Goal: Information Seeking & Learning: Learn about a topic

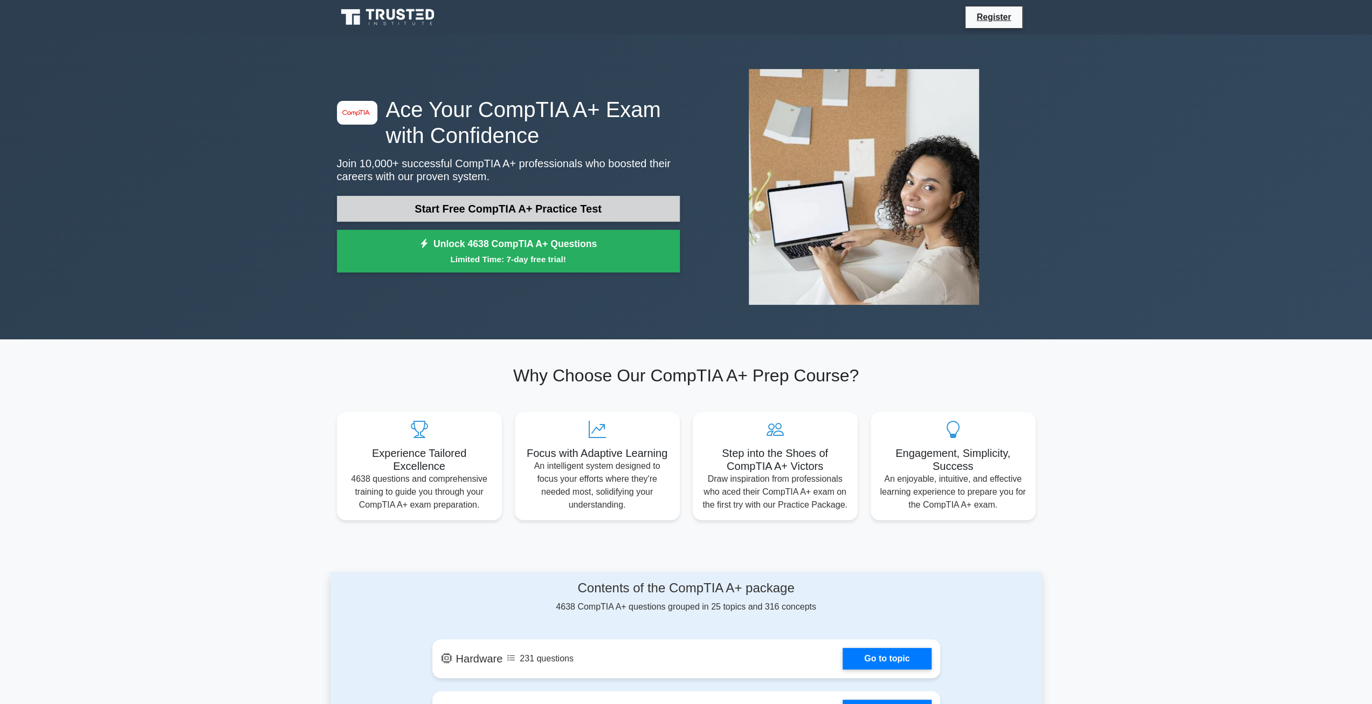
click at [518, 212] on link "Start Free CompTIA A+ Practice Test" at bounding box center [508, 209] width 343 height 26
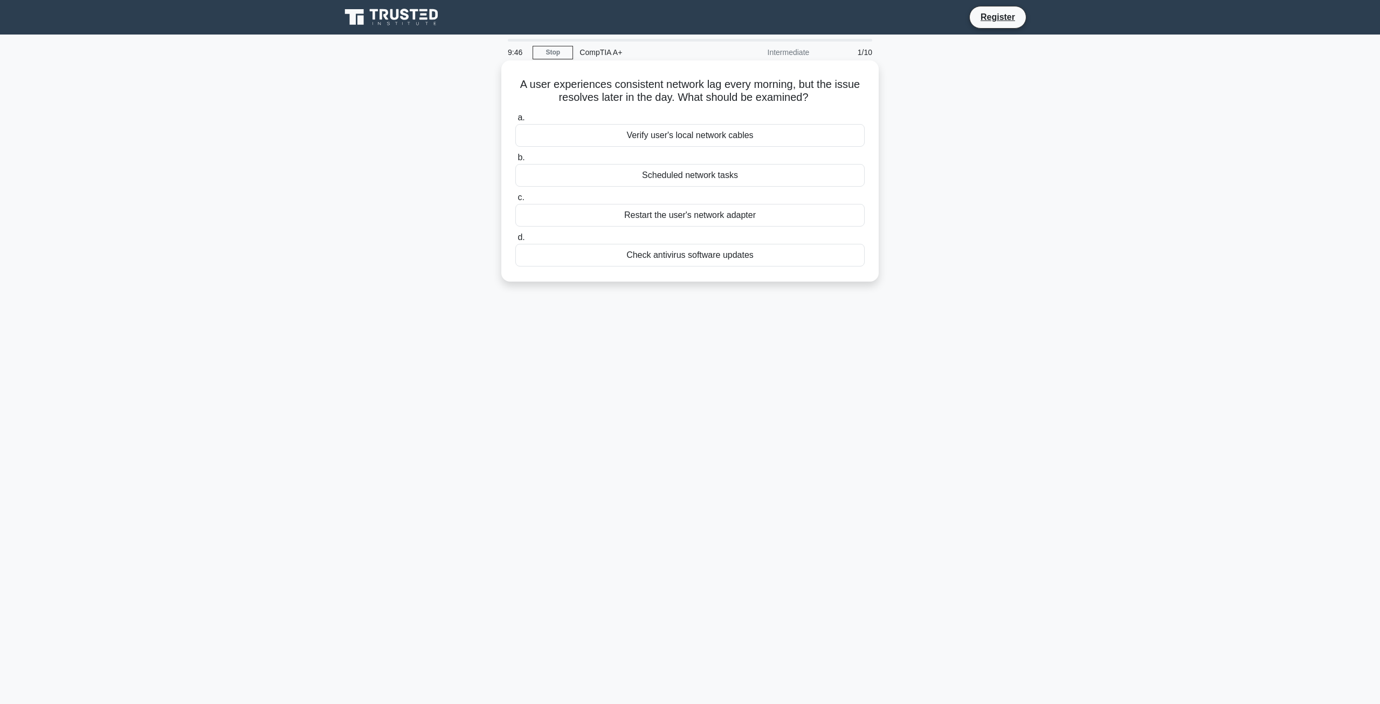
click at [697, 178] on div "Scheduled network tasks" at bounding box center [689, 175] width 349 height 23
click at [515, 161] on input "b. Scheduled network tasks" at bounding box center [515, 157] width 0 height 7
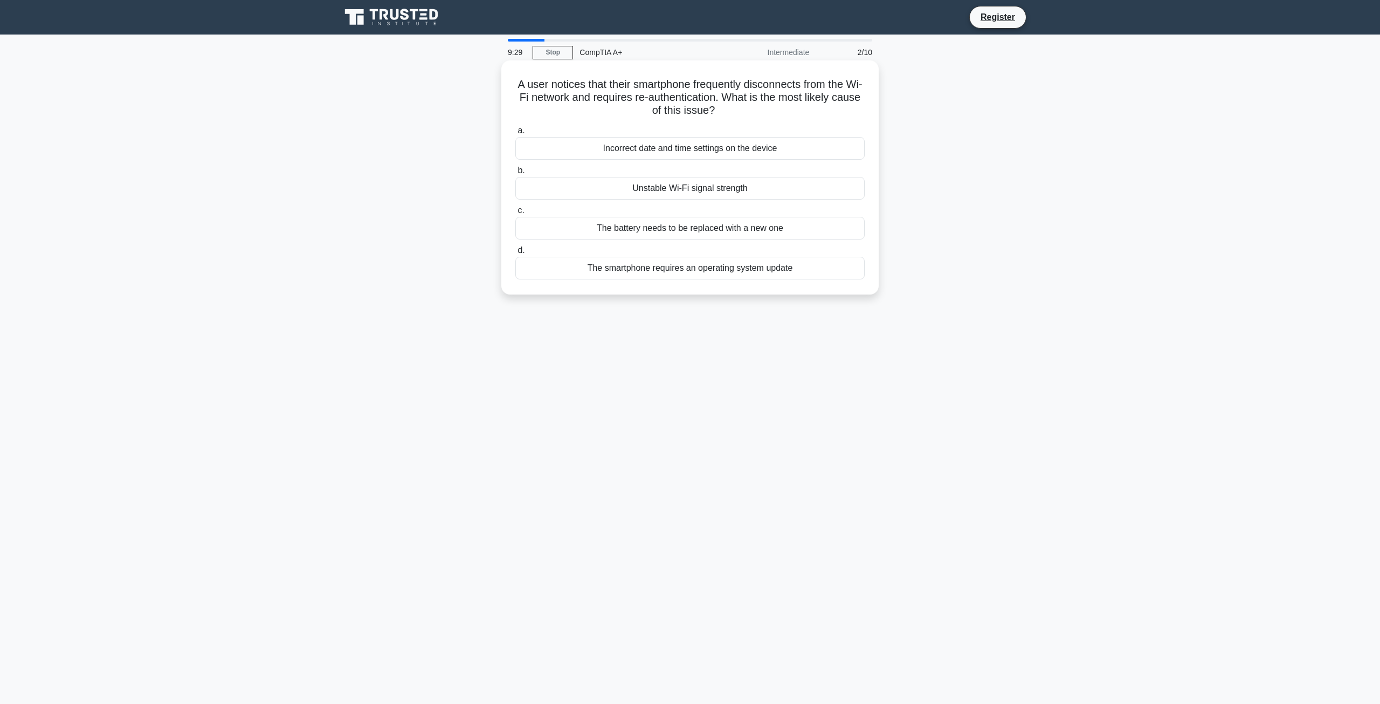
click at [663, 187] on div "Unstable Wi-Fi signal strength" at bounding box center [689, 188] width 349 height 23
click at [515, 174] on input "b. Unstable Wi-Fi signal strength" at bounding box center [515, 170] width 0 height 7
click at [658, 268] on div "Enable automatic defragmentation" at bounding box center [689, 268] width 349 height 23
click at [515, 254] on input "d. Enable automatic defragmentation" at bounding box center [515, 250] width 0 height 7
click at [695, 228] on div "80 PLUS Gold certification" at bounding box center [689, 228] width 349 height 23
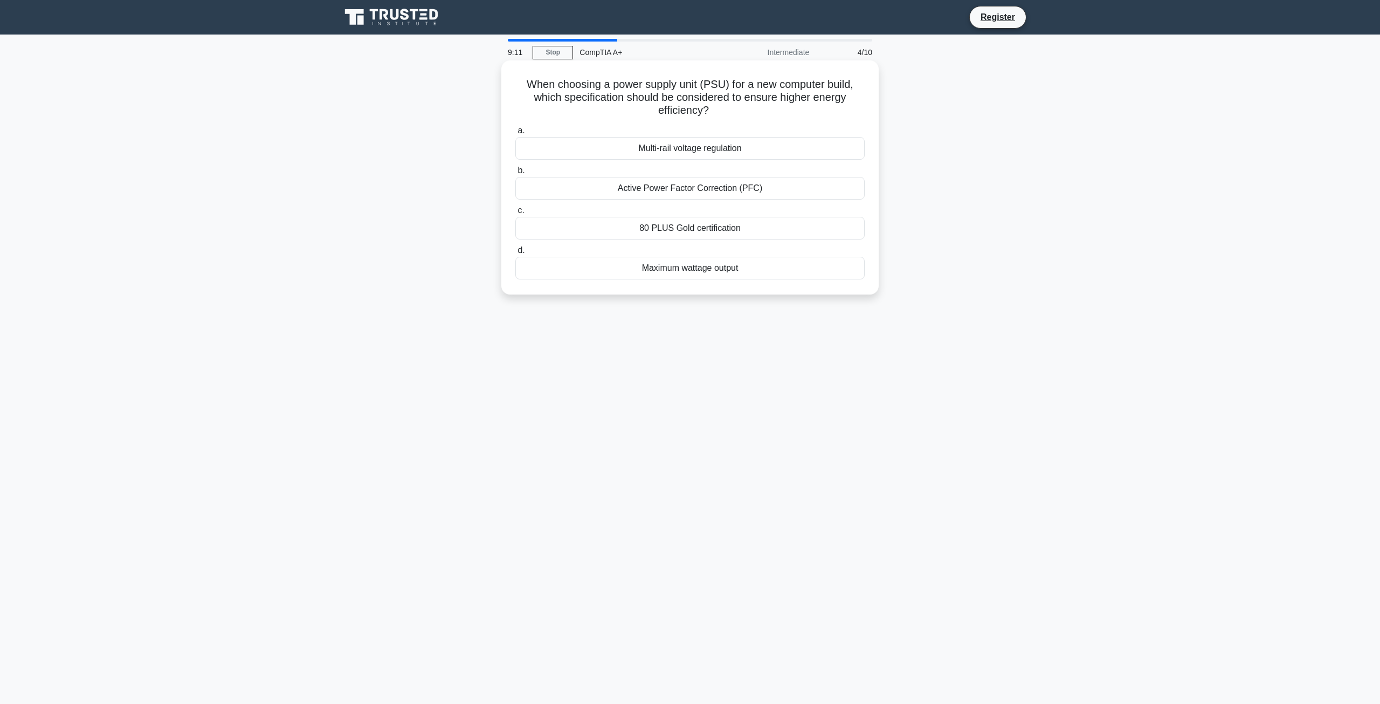
click at [515, 214] on input "c. 80 PLUS Gold certification" at bounding box center [515, 210] width 0 height 7
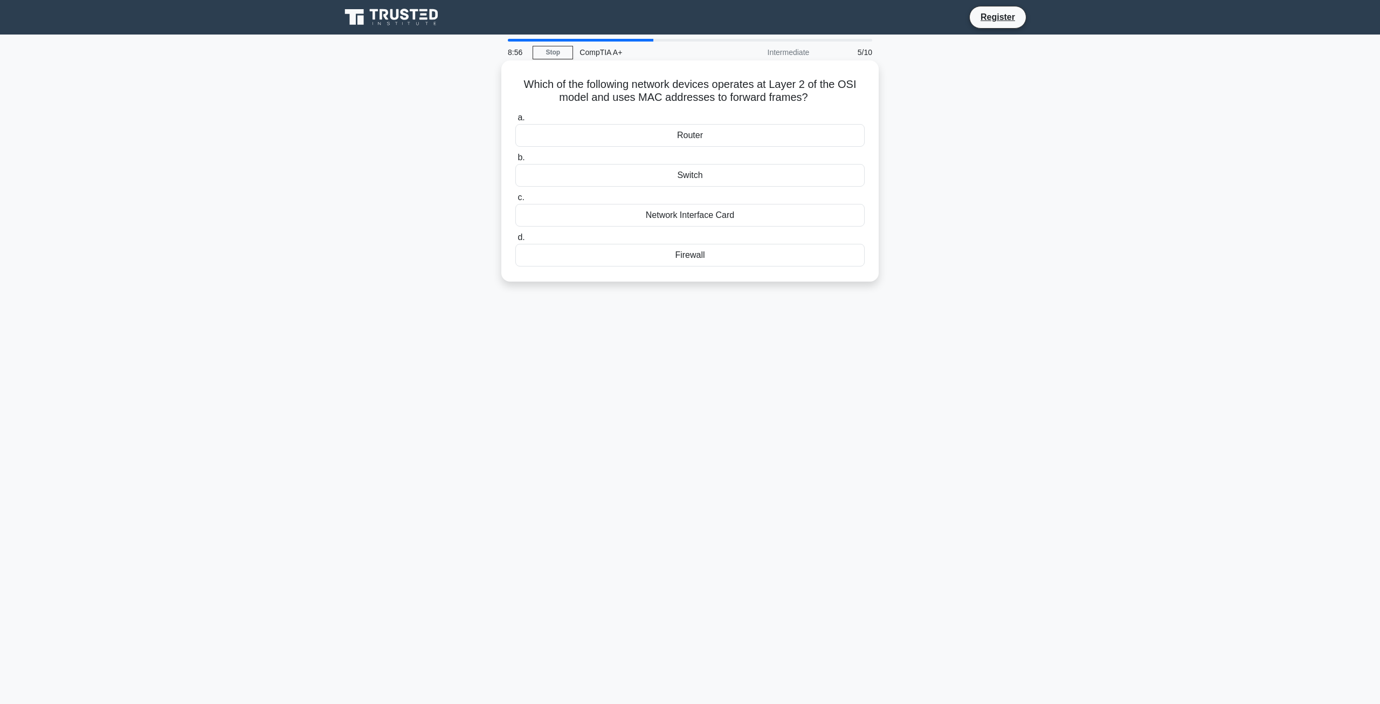
click at [705, 175] on div "Switch" at bounding box center [689, 175] width 349 height 23
click at [515, 161] on input "b. Switch" at bounding box center [515, 157] width 0 height 7
click at [688, 160] on div "a. Dual-mode packet processing b. Port-based routing" at bounding box center [690, 189] width 362 height 160
click at [683, 147] on div "Dual-mode packet processing" at bounding box center [689, 135] width 349 height 23
click at [515, 121] on input "a. Dual-mode packet processing" at bounding box center [515, 117] width 0 height 7
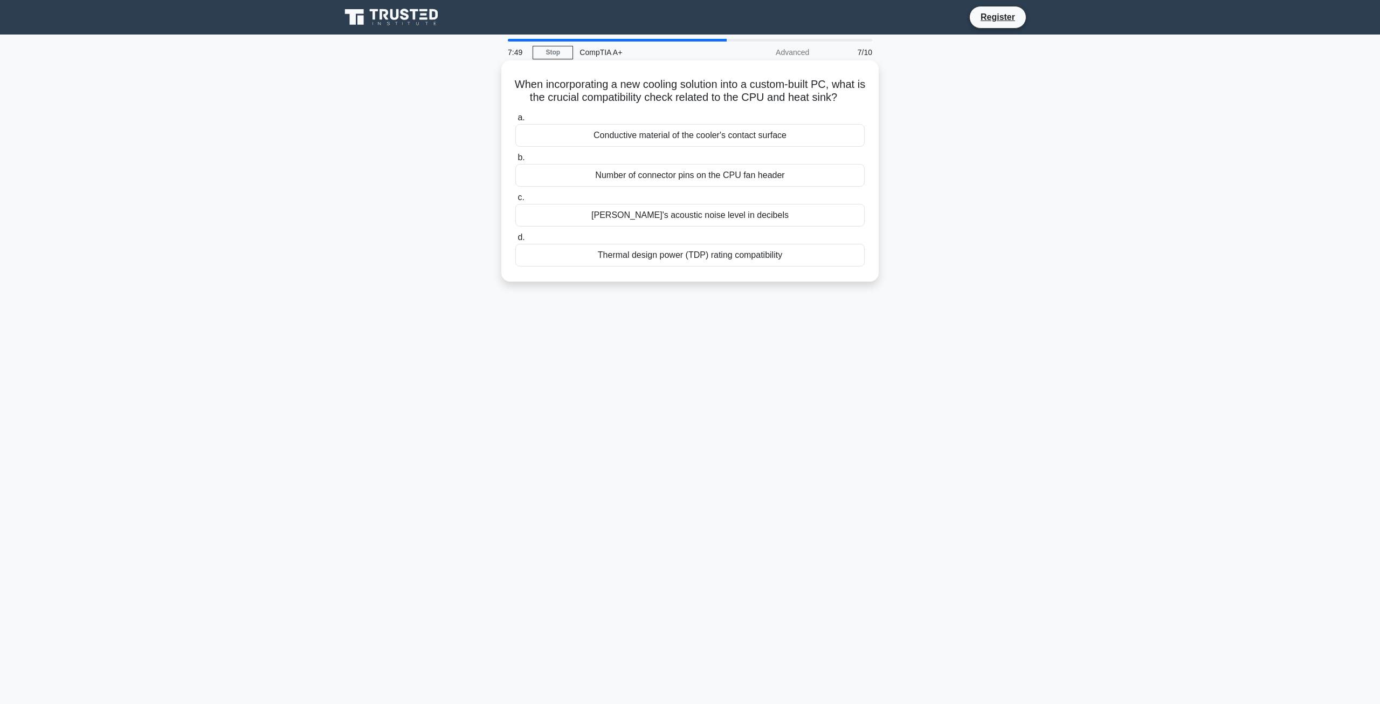
click at [682, 266] on div "Thermal design power (TDP) rating compatibility" at bounding box center [689, 255] width 349 height 23
click at [515, 241] on input "d. Thermal design power (TDP) rating compatibility" at bounding box center [515, 237] width 0 height 7
click at [677, 182] on div "Pins striking an ink ribbon against the paper" at bounding box center [689, 175] width 349 height 23
click at [515, 161] on input "b. Pins striking an ink ribbon against the paper" at bounding box center [515, 157] width 0 height 7
click at [668, 178] on div "Expanded color range and smoother gradients" at bounding box center [689, 175] width 349 height 23
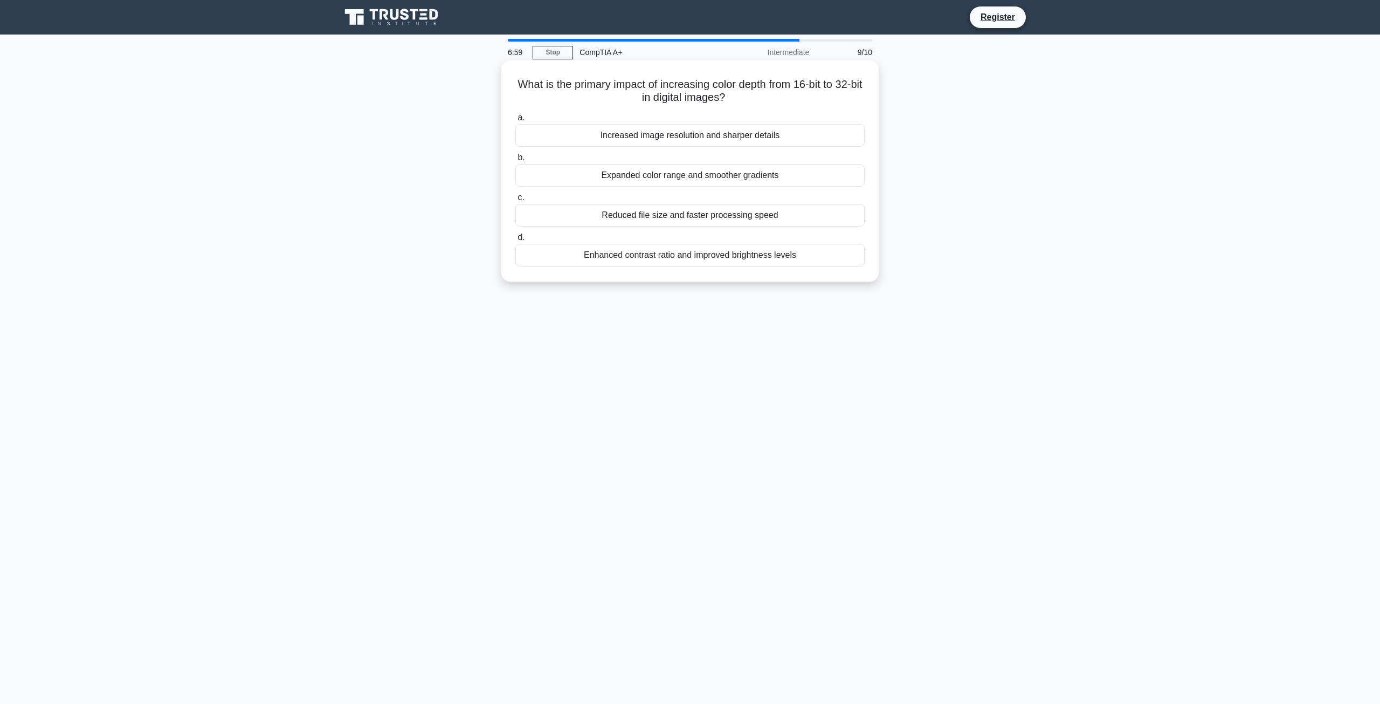
click at [515, 161] on input "b. Expanded color range and smoother gradients" at bounding box center [515, 157] width 0 height 7
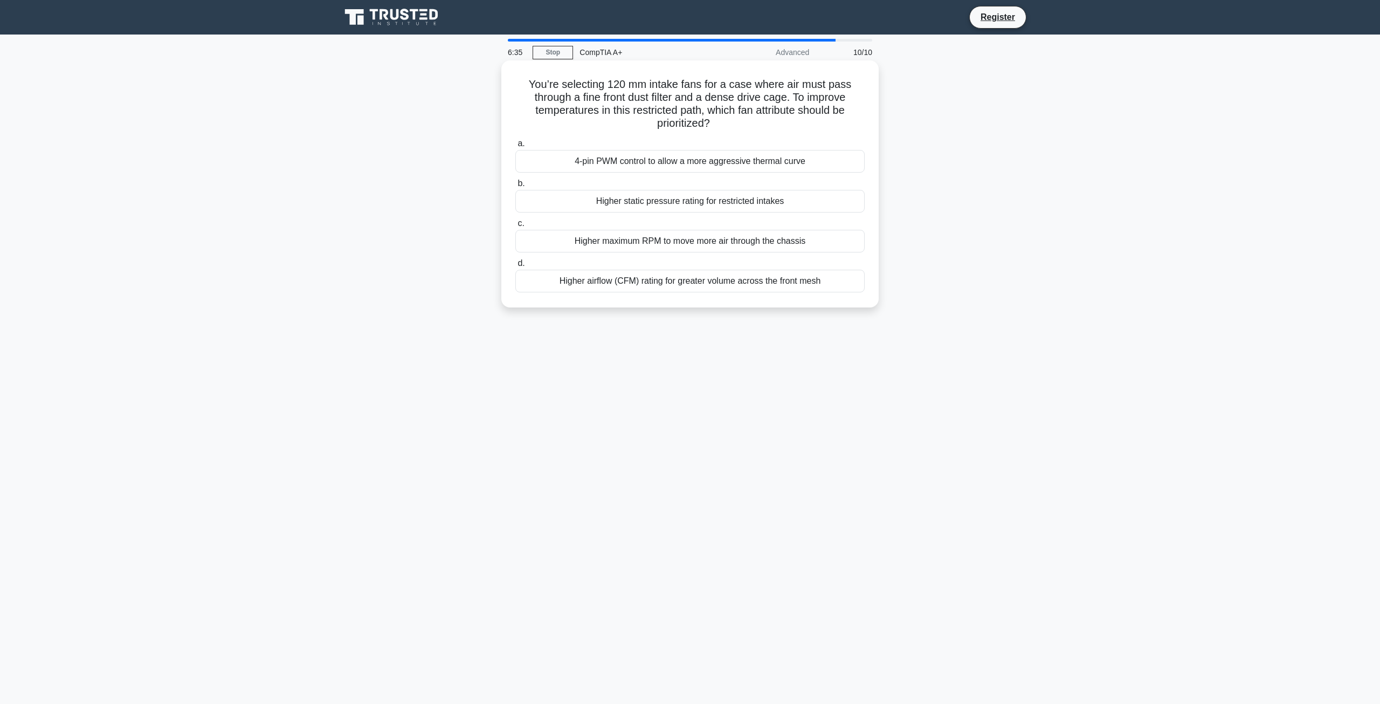
drag, startPoint x: 691, startPoint y: 280, endPoint x: 686, endPoint y: 282, distance: 5.8
click at [691, 280] on div "Higher airflow (CFM) rating for greater volume across the front mesh" at bounding box center [689, 281] width 349 height 23
click at [515, 267] on input "d. Higher airflow (CFM) rating for greater volume across the front mesh" at bounding box center [515, 263] width 0 height 7
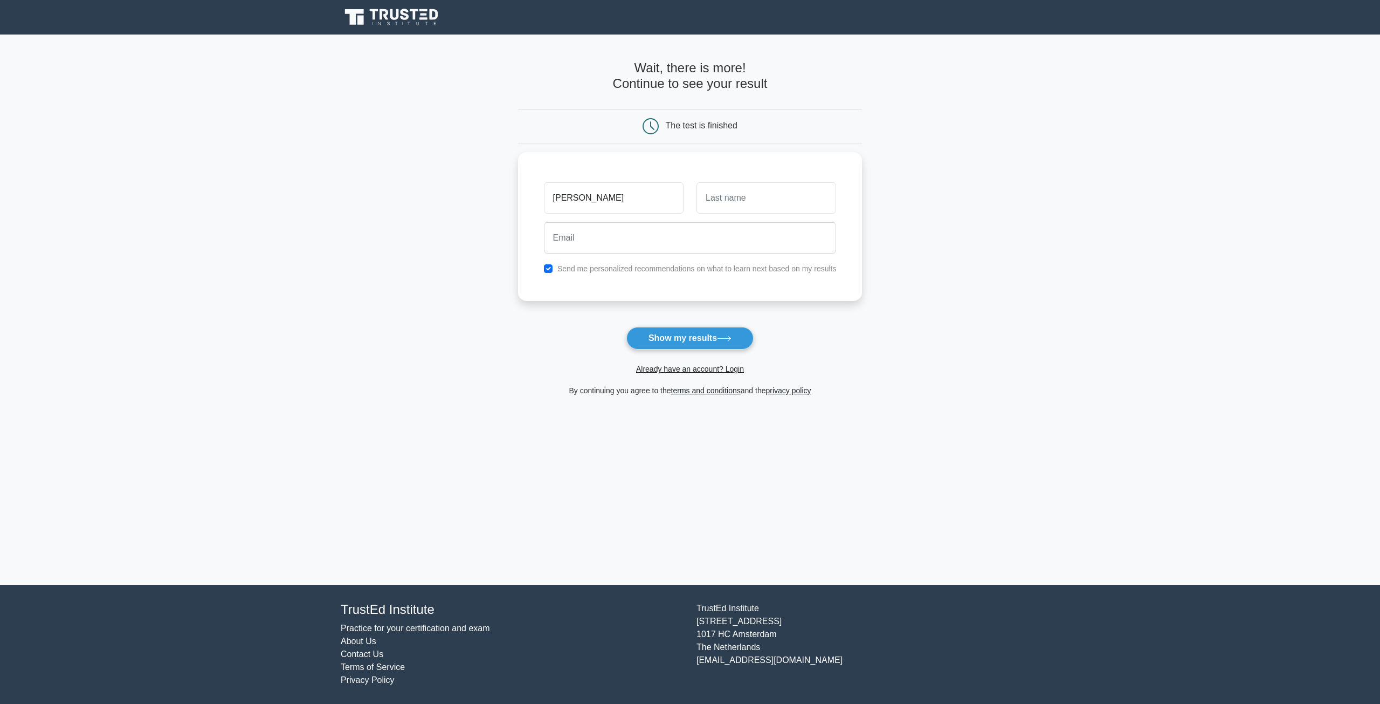
type input "john"
type input "doe"
type input "calekersh1@gmail.com"
click at [737, 336] on button "Show my results" at bounding box center [690, 338] width 127 height 23
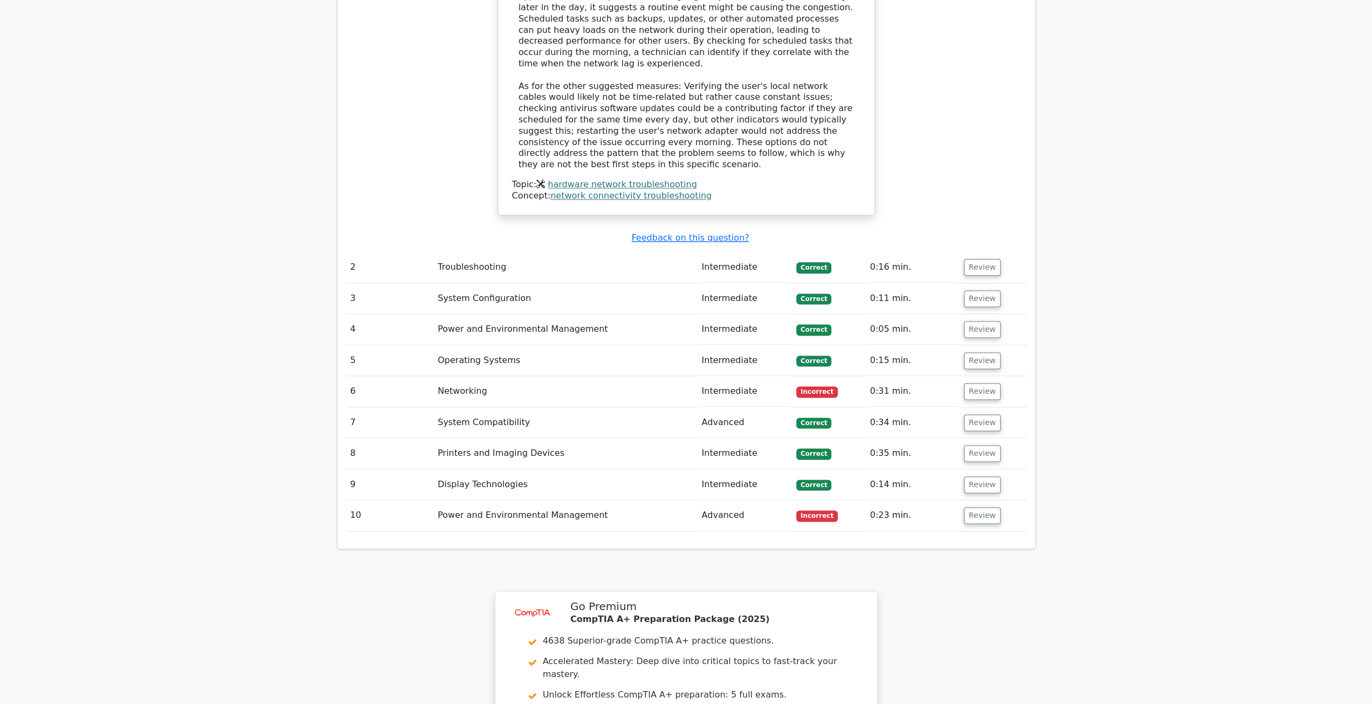
scroll to position [1294, 0]
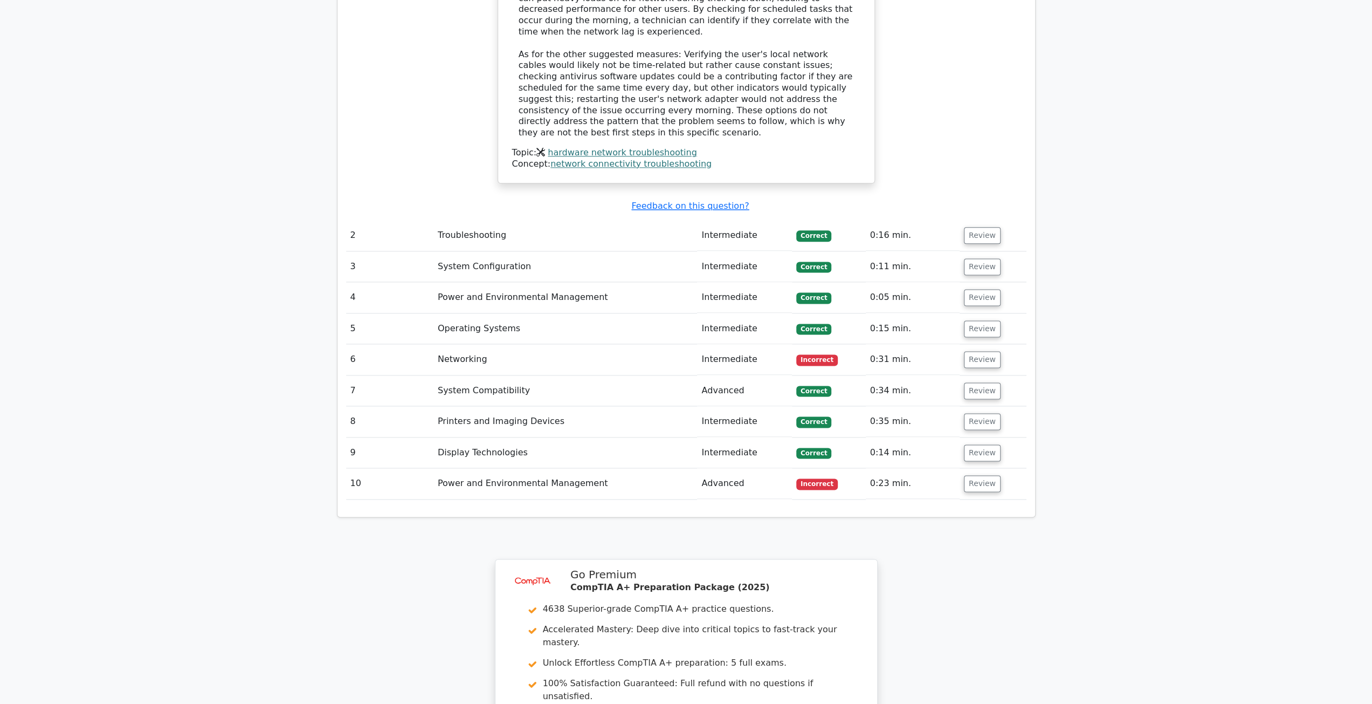
click at [459, 344] on td "Networking" at bounding box center [566, 359] width 264 height 31
click at [980, 351] on button "Review" at bounding box center [982, 359] width 37 height 17
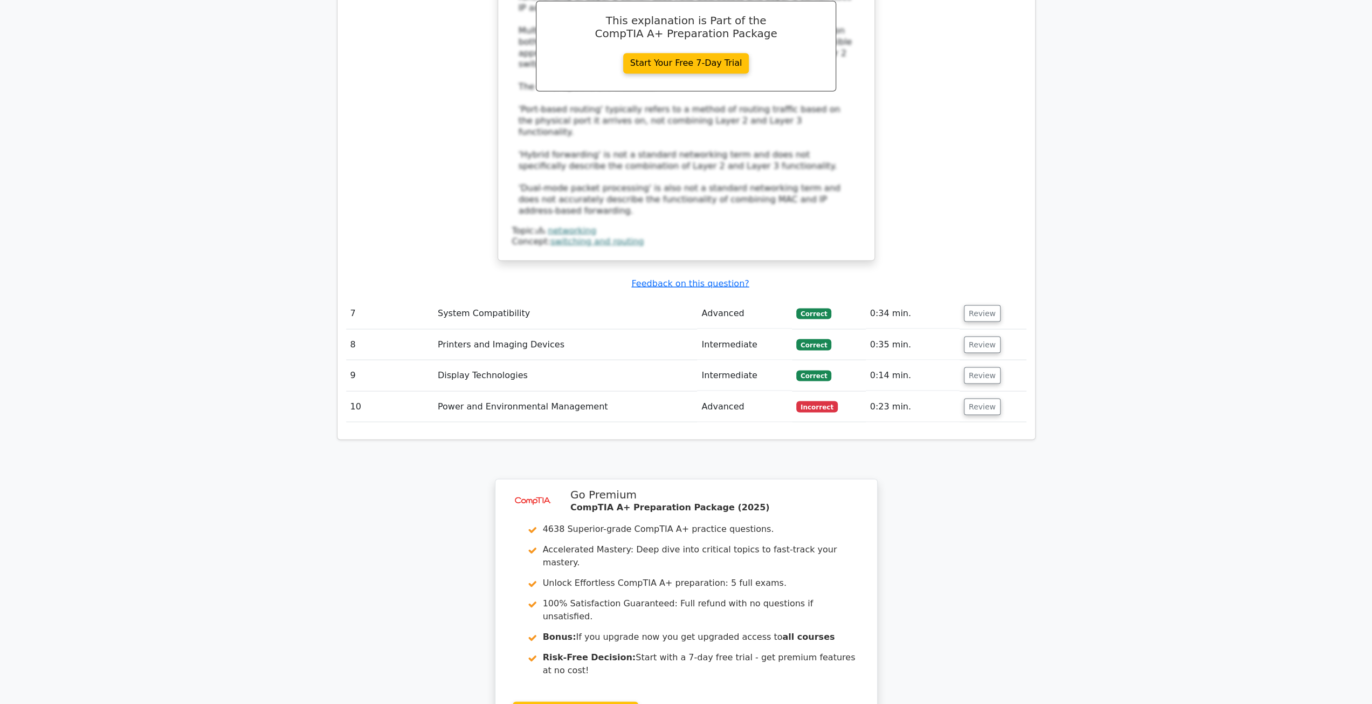
scroll to position [1941, 0]
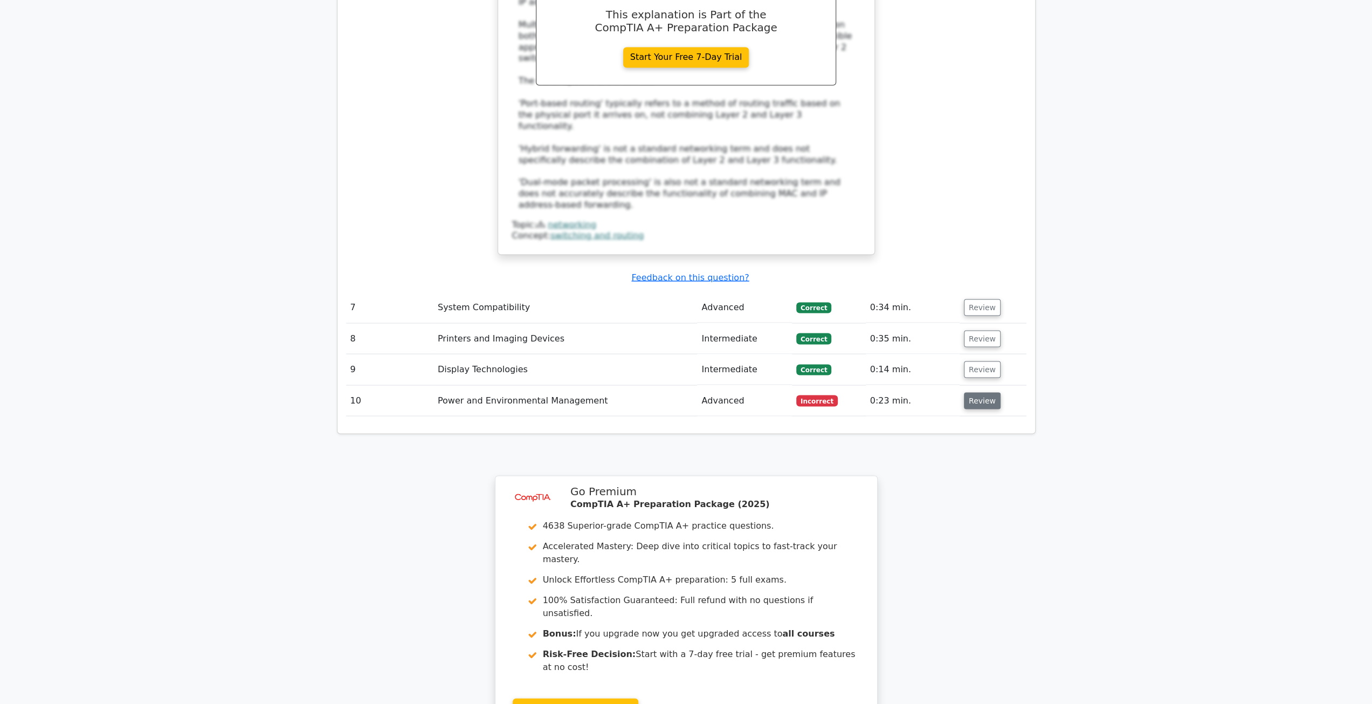
click at [978, 392] on button "Review" at bounding box center [982, 400] width 37 height 17
